Goal: Task Accomplishment & Management: Manage account settings

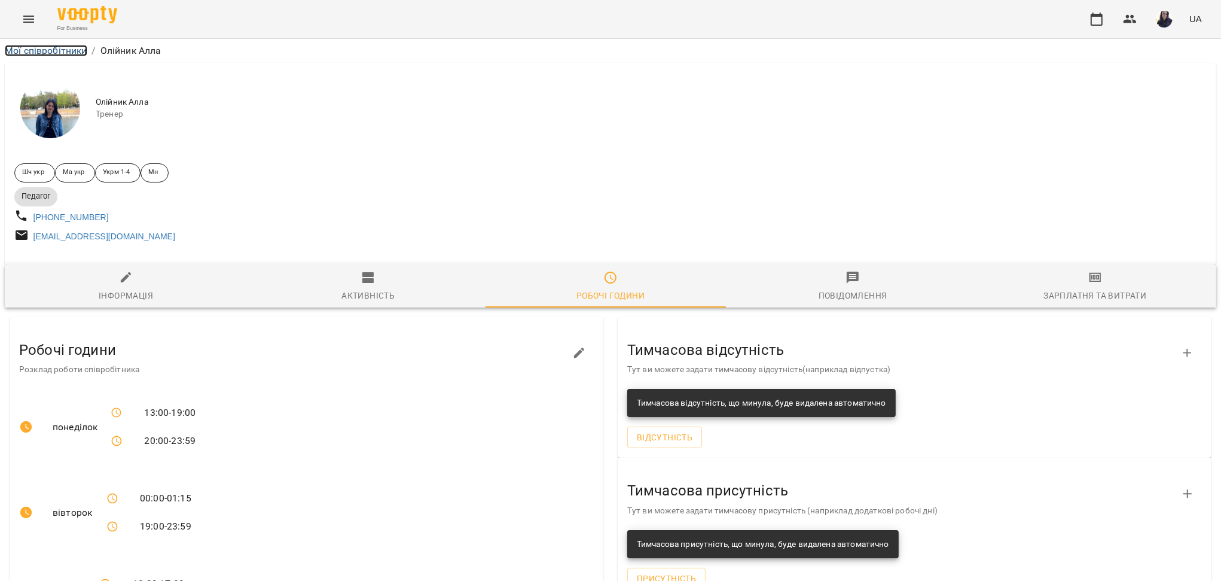
click at [41, 48] on link "Мої співробітники" at bounding box center [46, 50] width 83 height 11
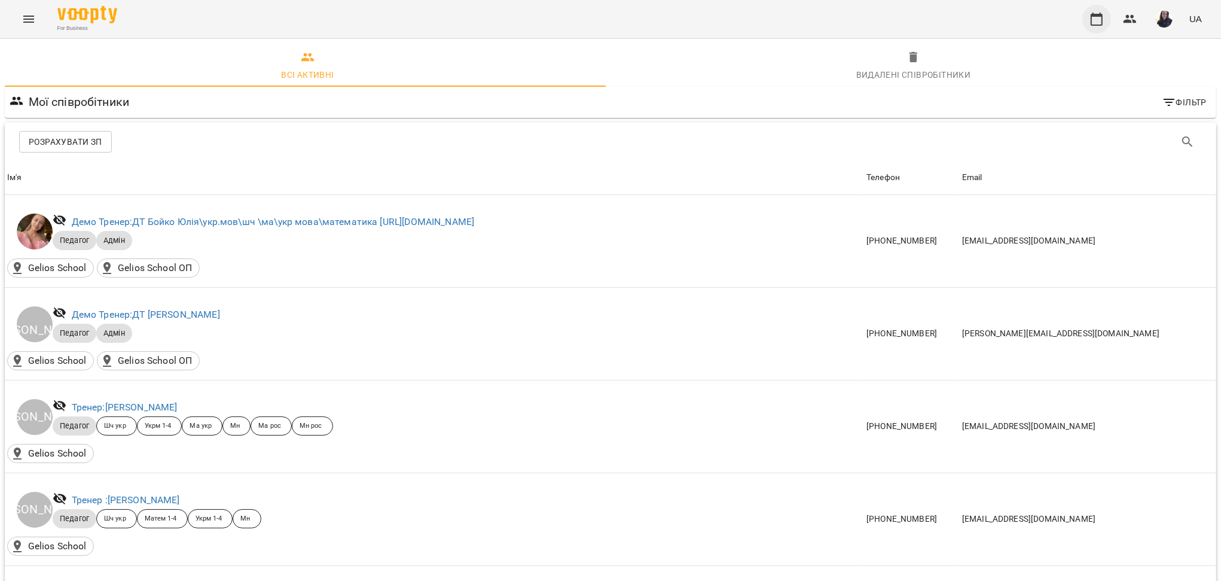
click at [1106, 20] on button "button" at bounding box center [1096, 19] width 29 height 29
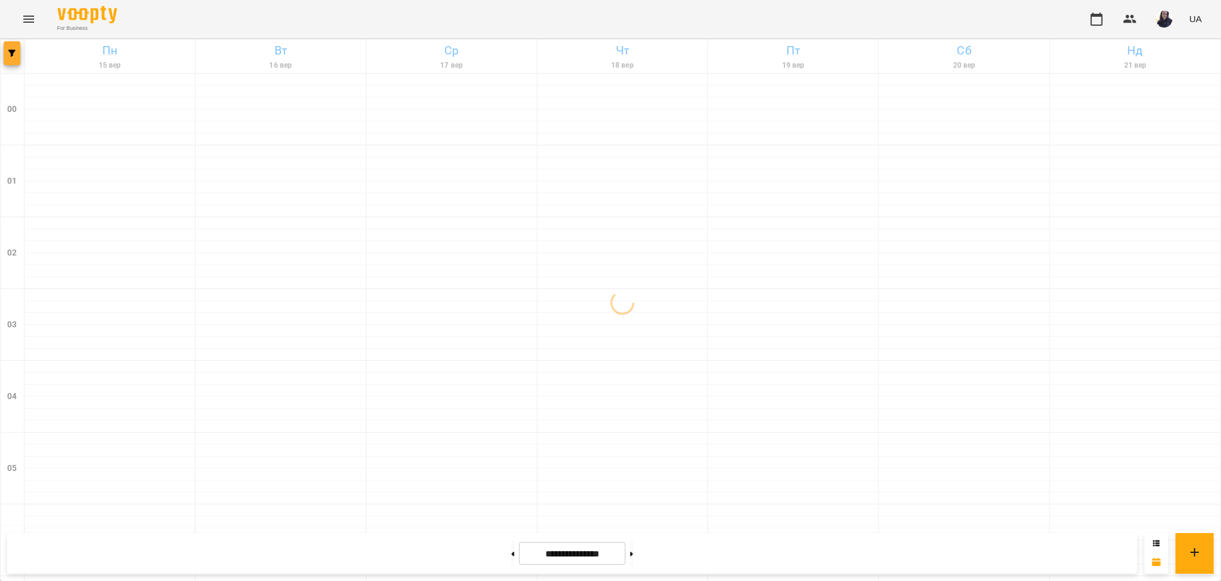
click at [12, 60] on button "button" at bounding box center [12, 53] width 17 height 24
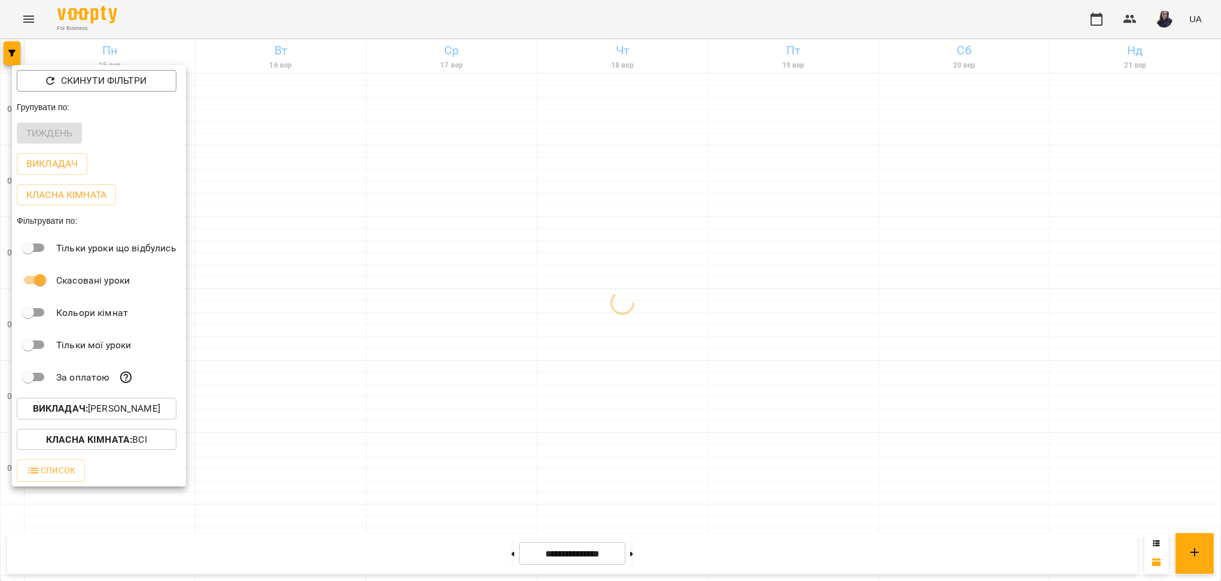
click at [117, 404] on p "Викладач : [PERSON_NAME]" at bounding box center [96, 408] width 127 height 14
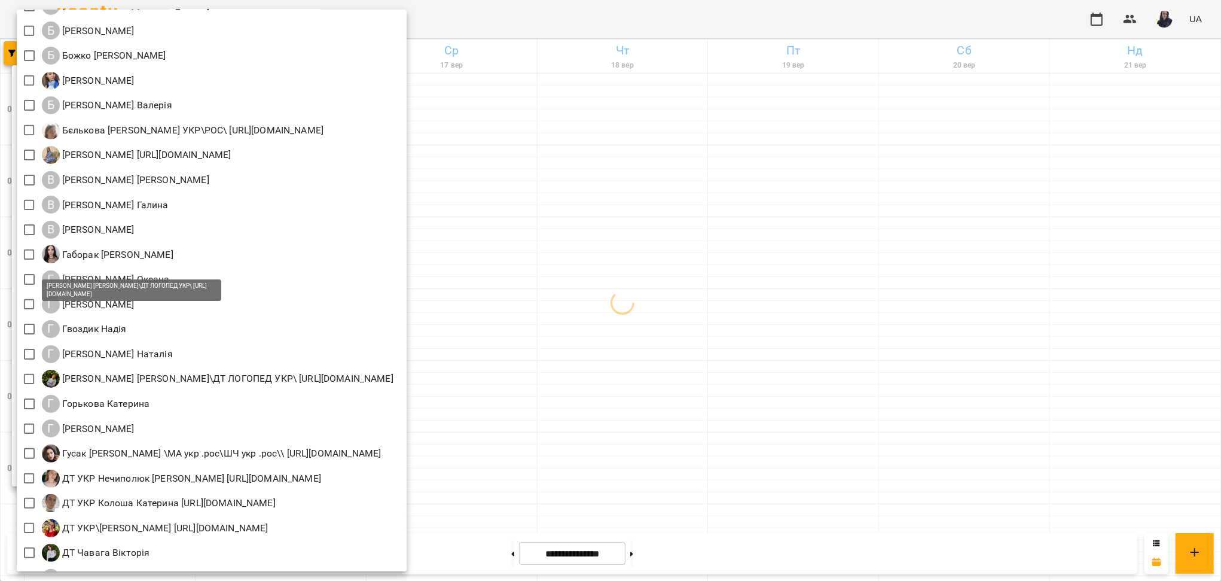
scroll to position [199, 0]
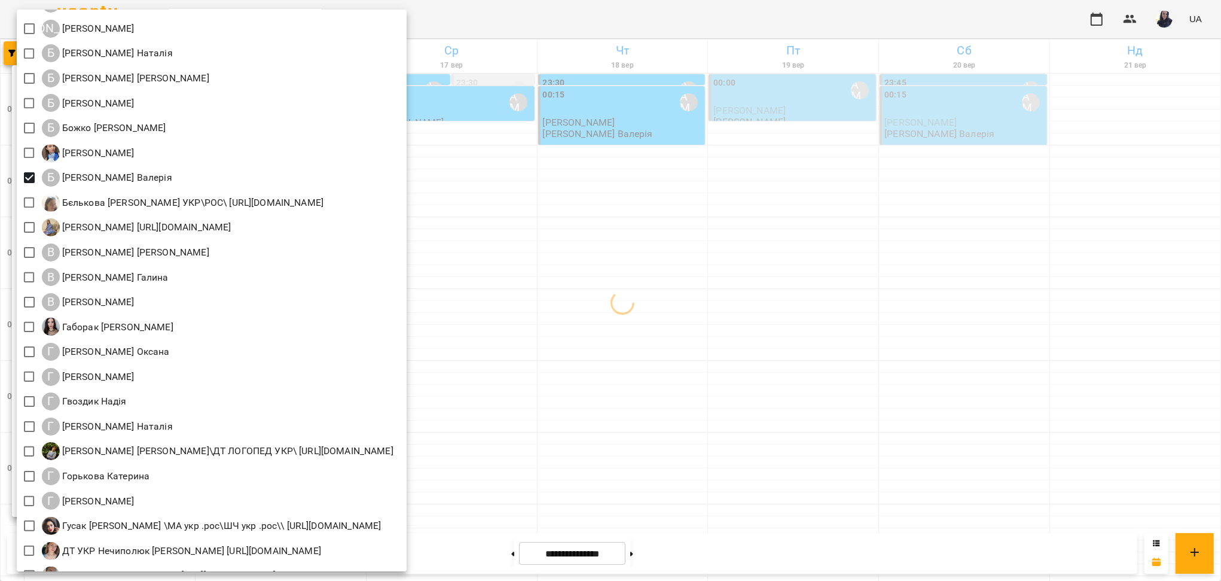
click at [614, 25] on div at bounding box center [610, 290] width 1221 height 581
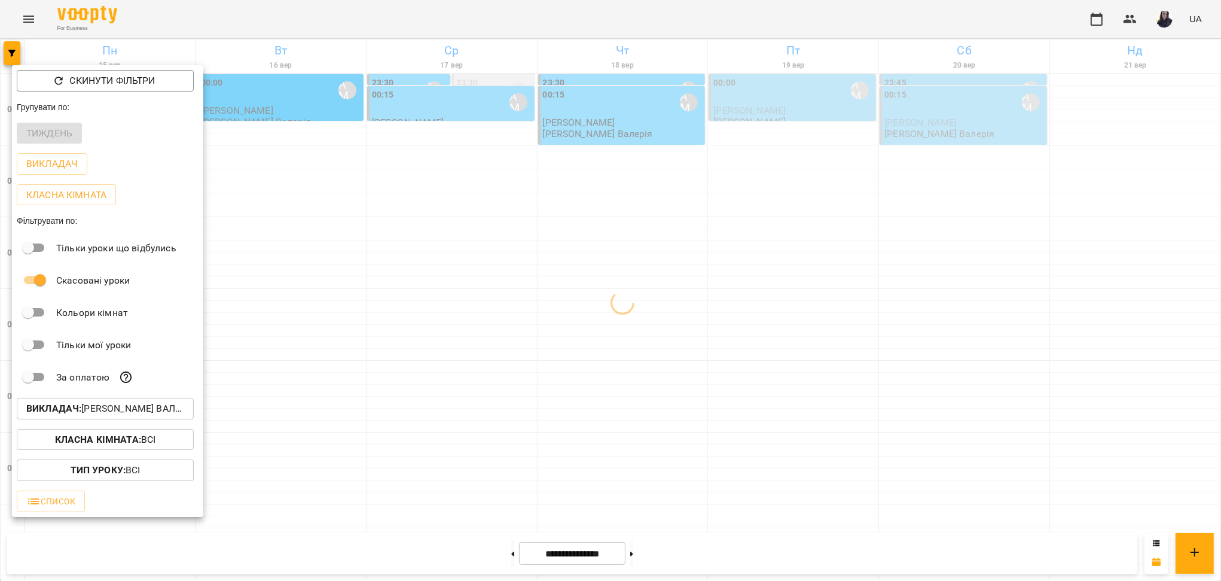
click at [615, 23] on div at bounding box center [610, 290] width 1221 height 581
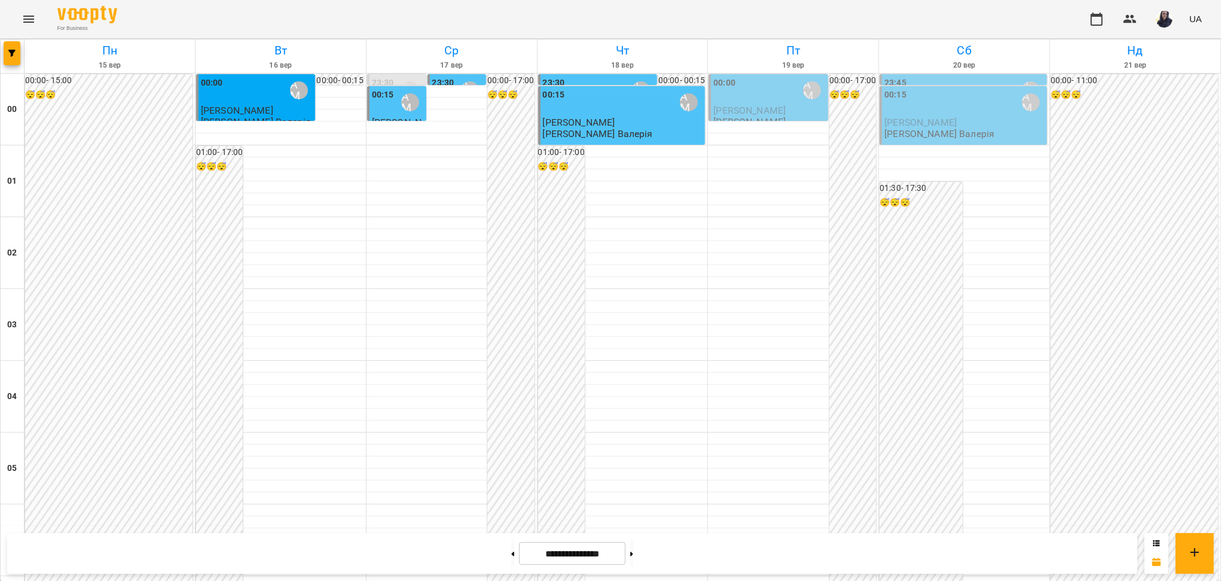
click at [609, 17] on div "For Business UA" at bounding box center [610, 19] width 1221 height 38
click at [746, 105] on span "[PERSON_NAME]" at bounding box center [749, 110] width 72 height 11
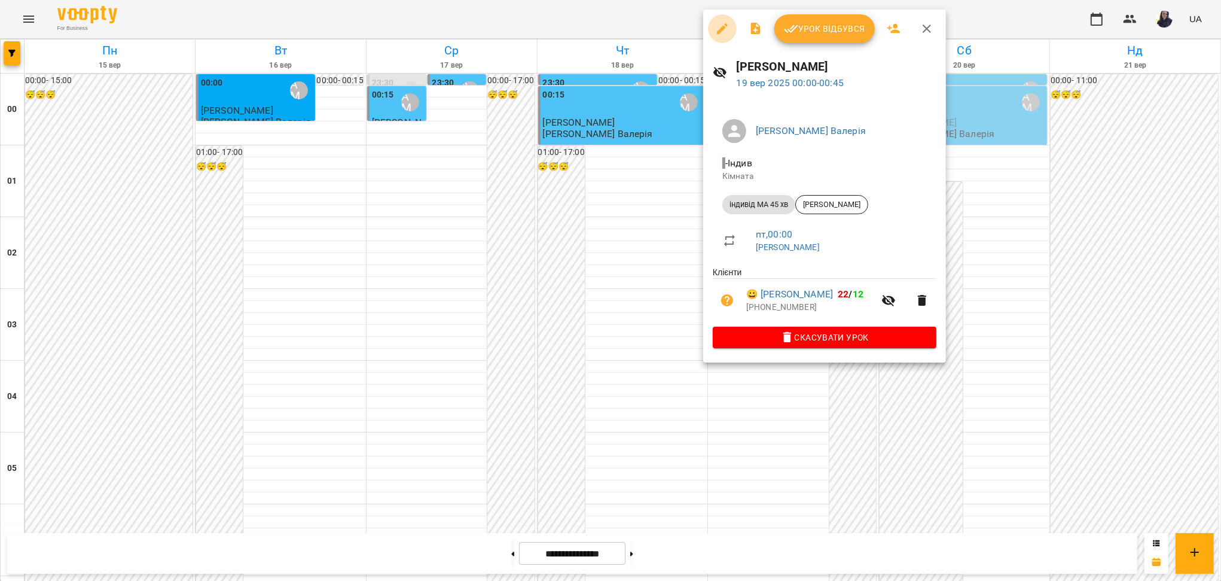
click at [721, 30] on icon "button" at bounding box center [722, 28] width 11 height 11
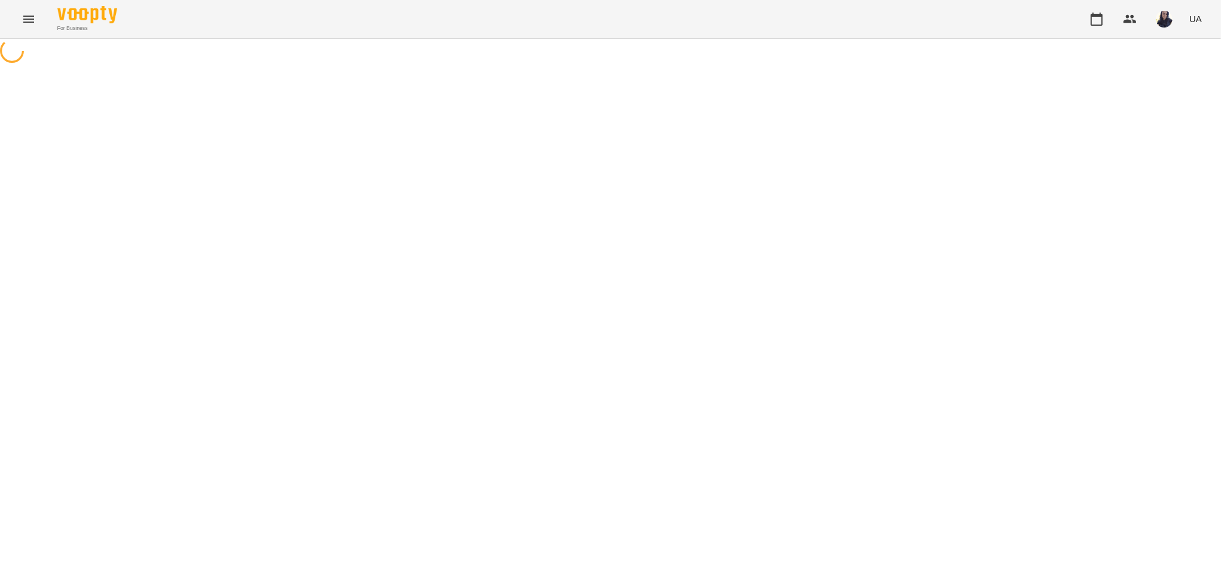
select select "**********"
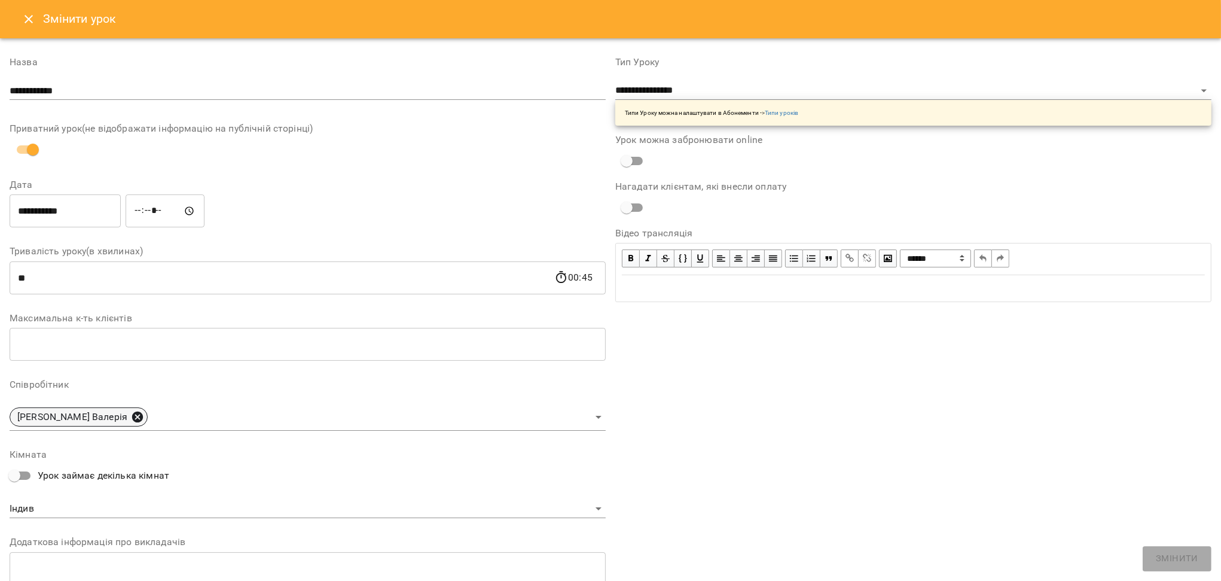
click at [131, 415] on icon at bounding box center [137, 416] width 13 height 13
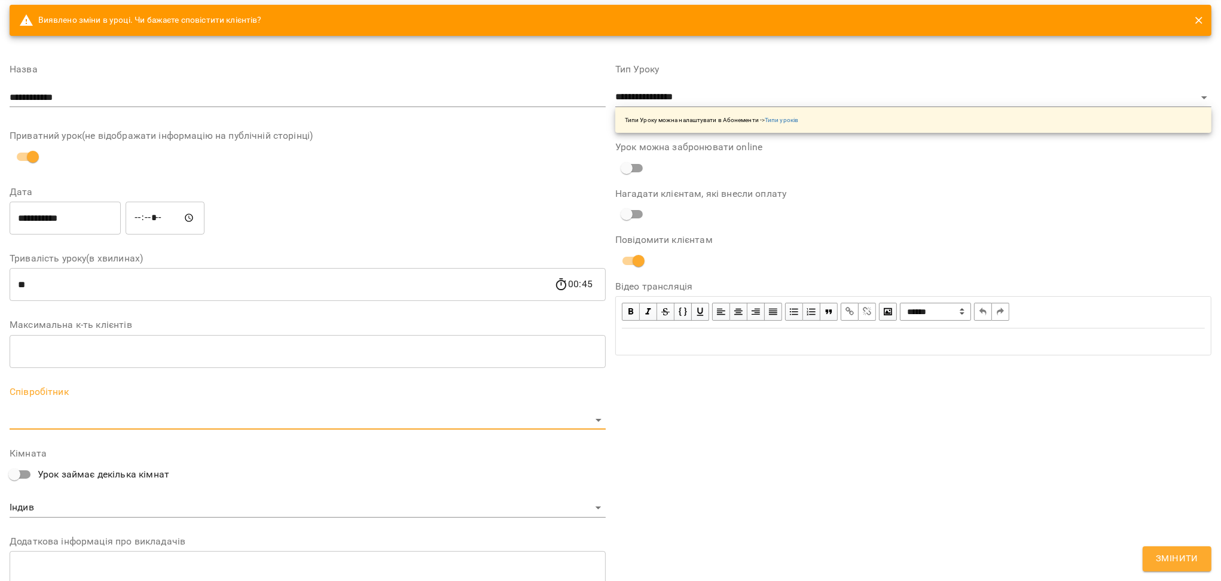
scroll to position [66, 0]
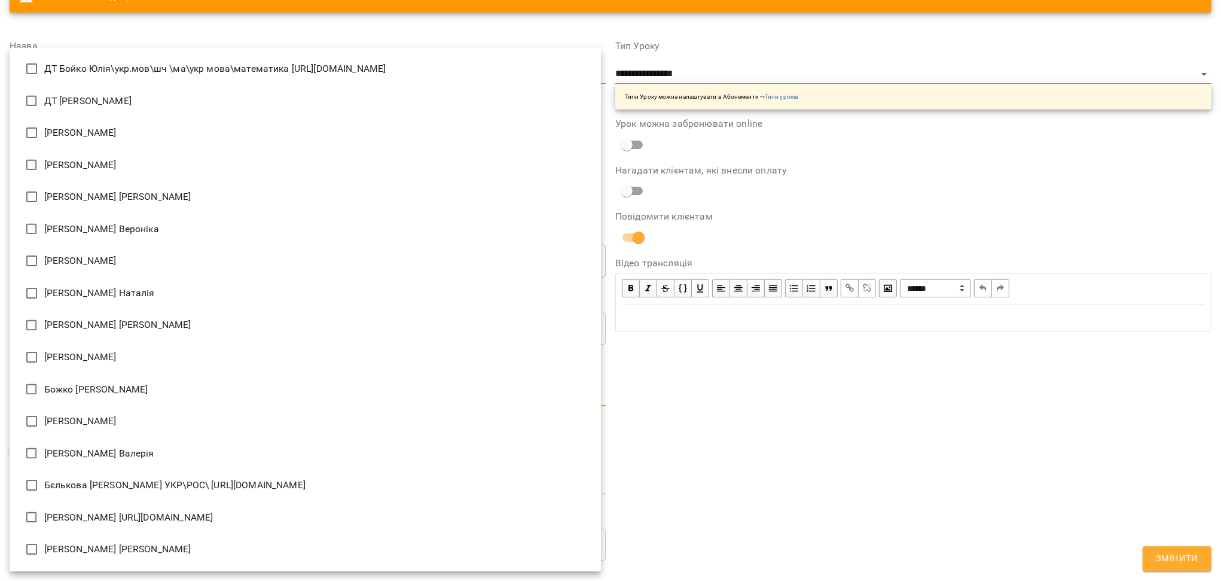
click at [48, 401] on body "For Business UA Журнал відвідувань / Гудима [PERSON_NAME], 19 вер 2025 00:00 / …" at bounding box center [610, 309] width 1221 height 619
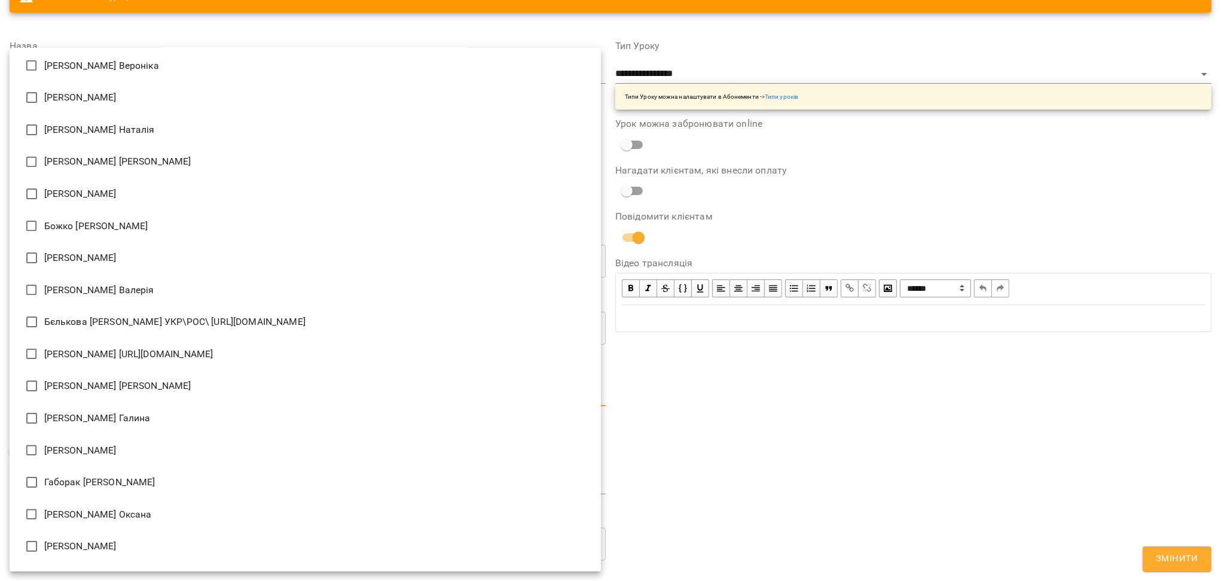
scroll to position [332, 0]
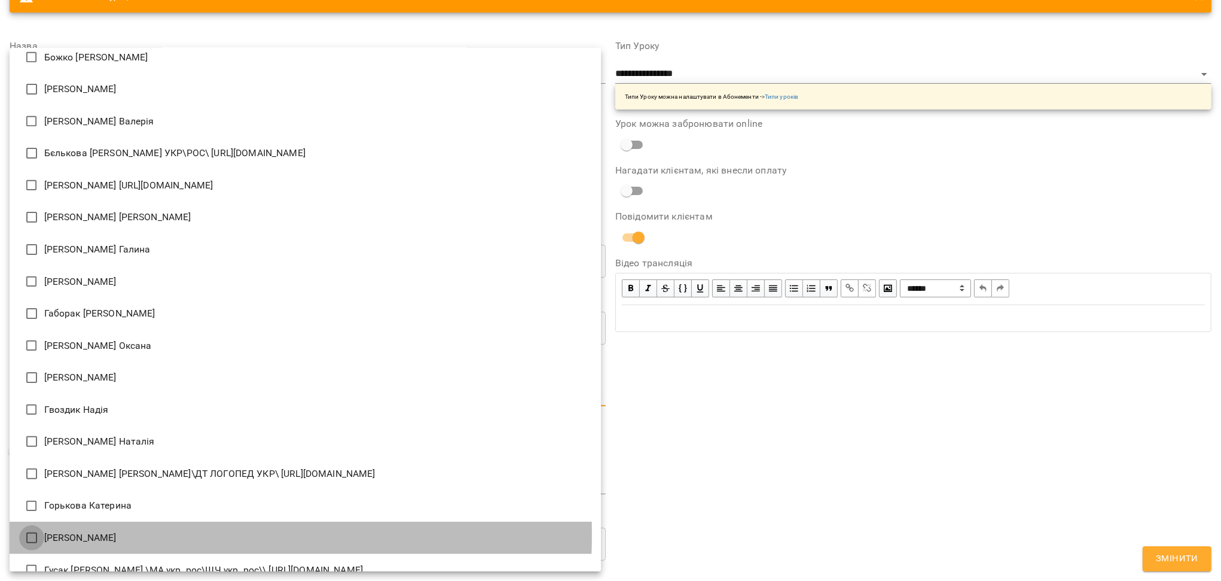
type input "**********"
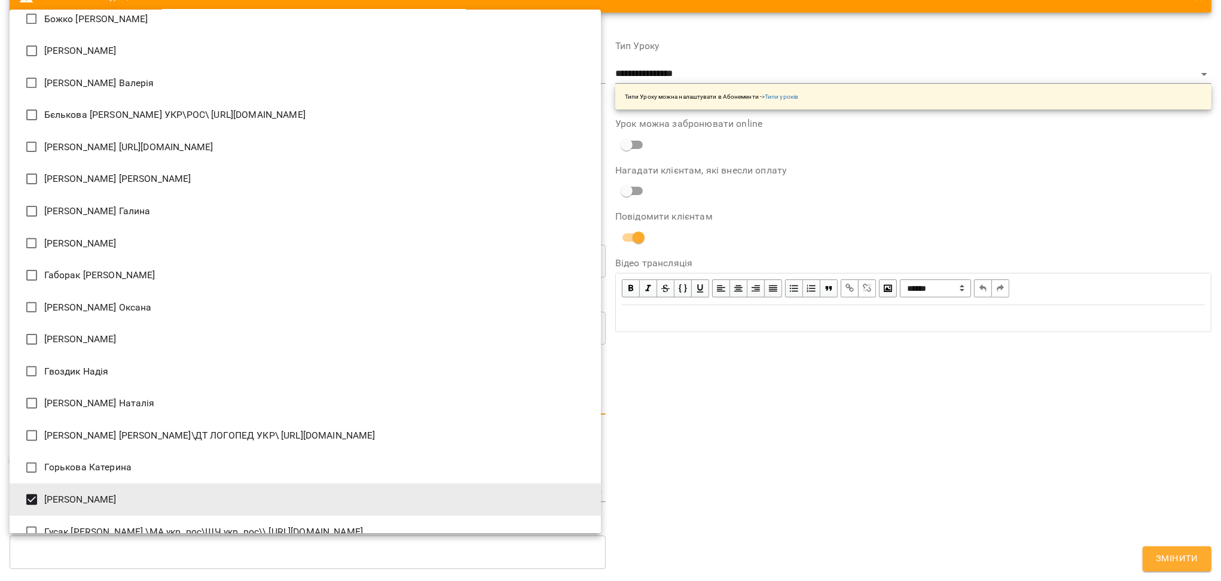
click at [731, 456] on div at bounding box center [610, 290] width 1221 height 581
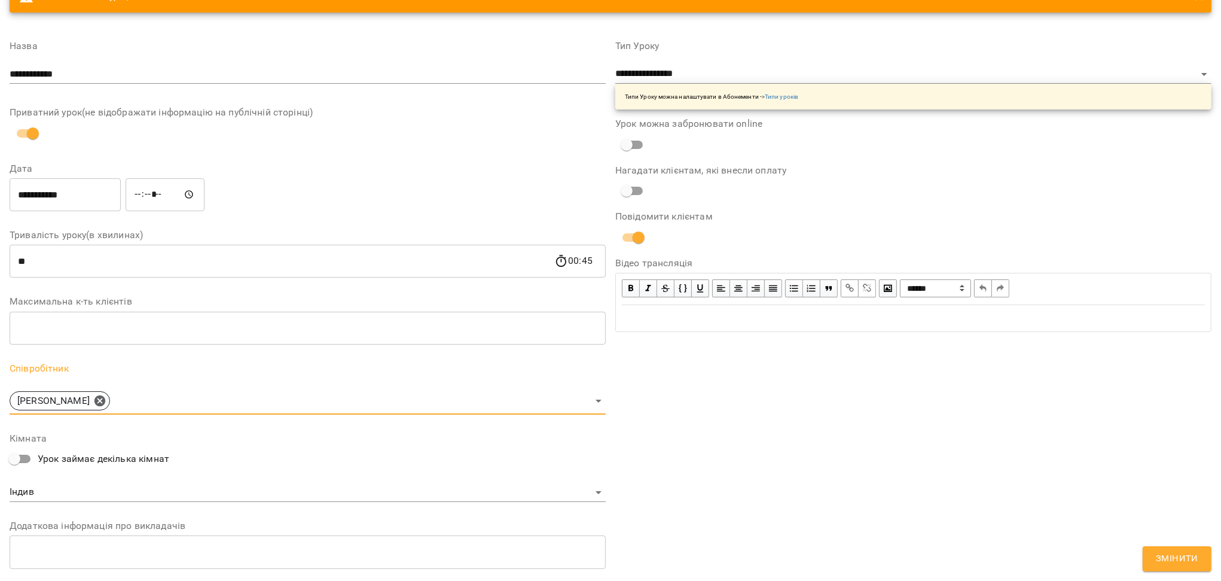
click at [1186, 564] on span "Змінити" at bounding box center [1177, 559] width 42 height 16
